Goal: Task Accomplishment & Management: Complete application form

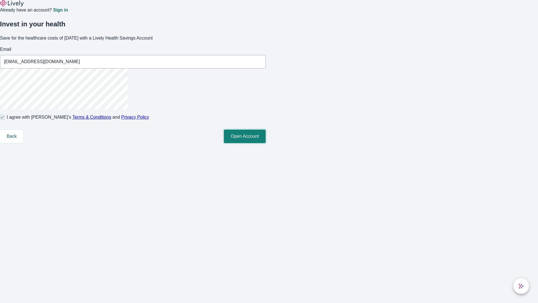
click at [266, 143] on button "Open Account" at bounding box center [245, 135] width 42 height 13
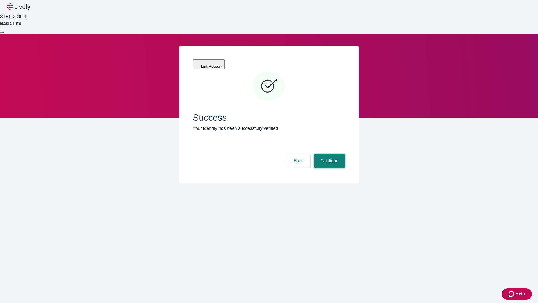
click at [329, 154] on button "Continue" at bounding box center [329, 160] width 31 height 13
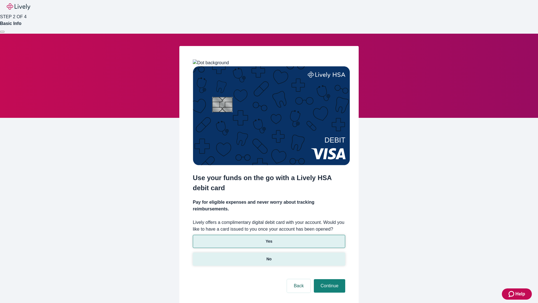
click at [269, 256] on p "No" at bounding box center [268, 259] width 5 height 6
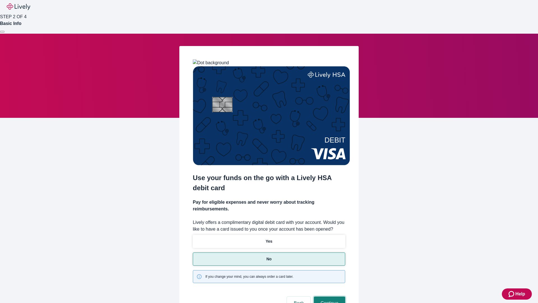
click at [329, 296] on button "Continue" at bounding box center [329, 302] width 31 height 13
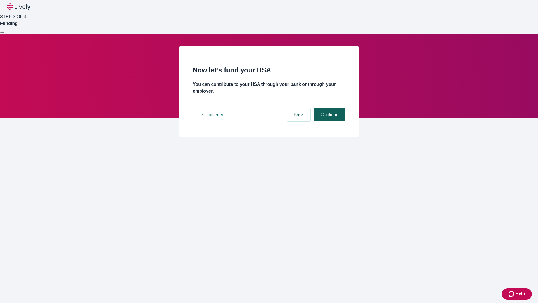
click at [329, 121] on button "Continue" at bounding box center [329, 114] width 31 height 13
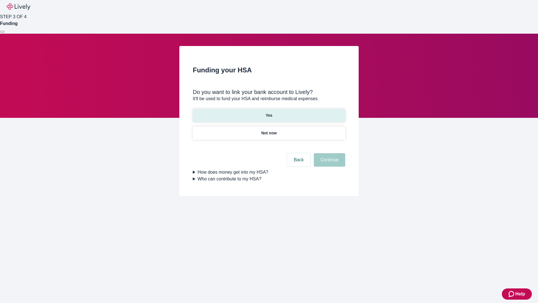
click at [269, 112] on p "Yes" at bounding box center [269, 115] width 7 height 6
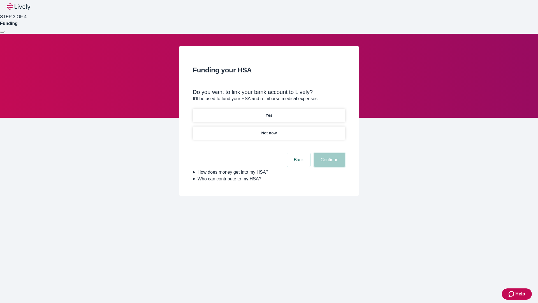
click at [329, 153] on button "Continue" at bounding box center [329, 159] width 31 height 13
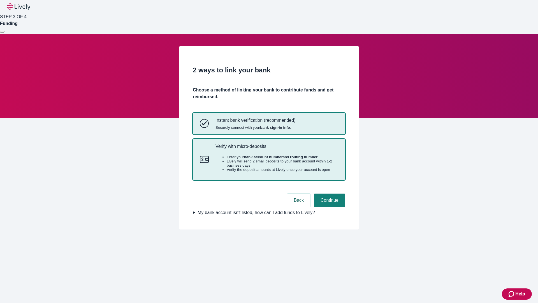
click at [276, 149] on p "Verify with micro-deposits" at bounding box center [276, 145] width 123 height 5
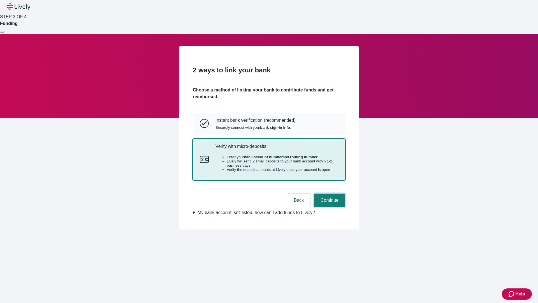
click at [329, 207] on button "Continue" at bounding box center [329, 199] width 31 height 13
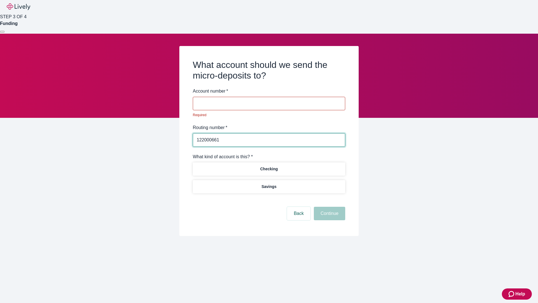
type input "122000661"
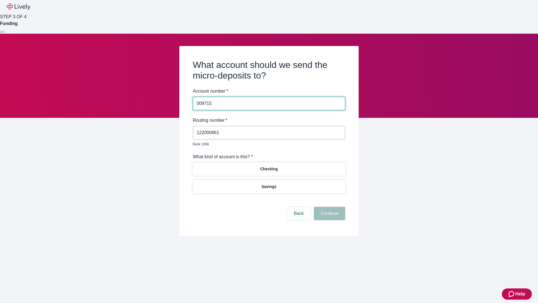
type input "009715"
click at [269, 166] on p "Checking" at bounding box center [269, 169] width 18 height 6
click at [329, 207] on button "Continue" at bounding box center [329, 212] width 31 height 13
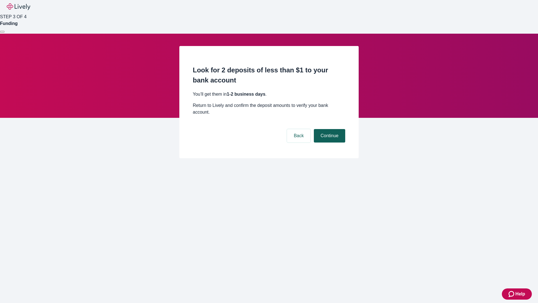
click at [329, 129] on button "Continue" at bounding box center [329, 135] width 31 height 13
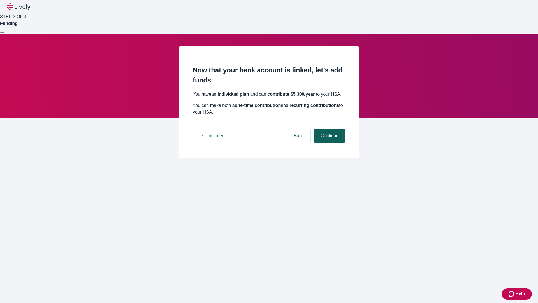
click at [329, 142] on button "Continue" at bounding box center [329, 135] width 31 height 13
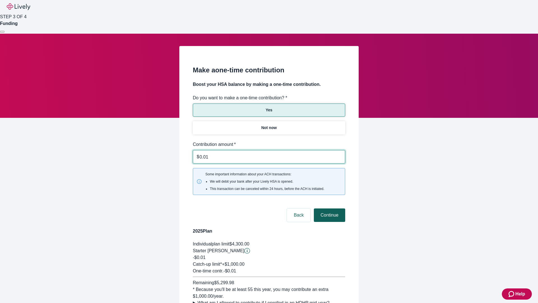
type input "0.01"
click at [329, 208] on button "Continue" at bounding box center [329, 214] width 31 height 13
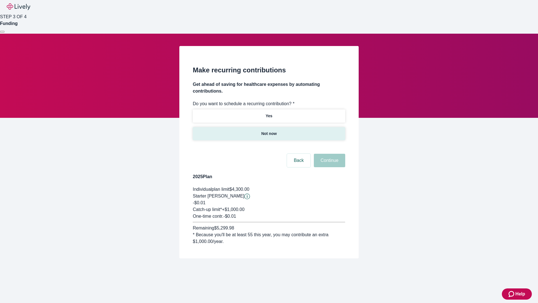
click at [269, 131] on p "Not now" at bounding box center [268, 134] width 15 height 6
click at [329, 154] on button "Continue" at bounding box center [329, 160] width 31 height 13
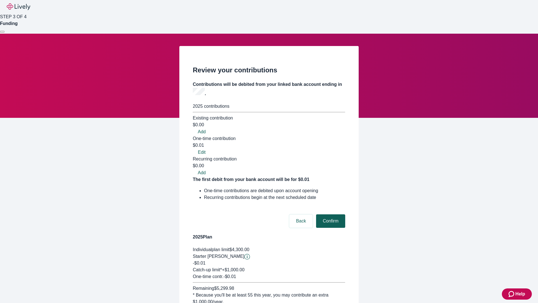
click at [330, 214] on button "Confirm" at bounding box center [330, 220] width 29 height 13
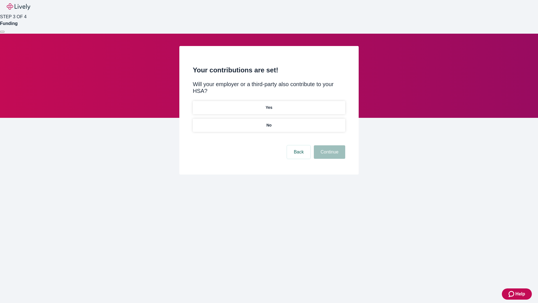
click at [269, 122] on p "No" at bounding box center [268, 125] width 5 height 6
click at [329, 145] on button "Continue" at bounding box center [329, 151] width 31 height 13
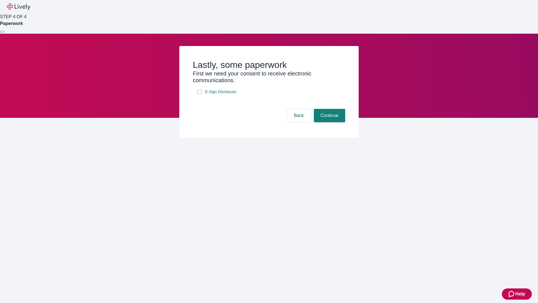
click at [199, 94] on input "E-Sign Disclosure" at bounding box center [199, 91] width 4 height 4
checkbox input "true"
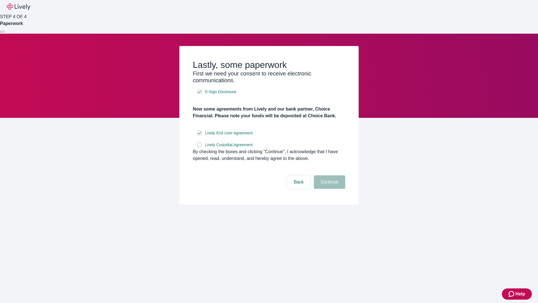
click at [199, 147] on input "Lively Custodial Agreement" at bounding box center [199, 144] width 4 height 4
checkbox input "true"
click at [329, 189] on button "Continue" at bounding box center [329, 181] width 31 height 13
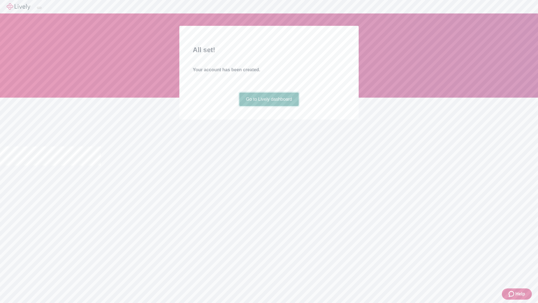
click at [269, 106] on link "Go to Lively dashboard" at bounding box center [269, 98] width 60 height 13
